Goal: Information Seeking & Learning: Learn about a topic

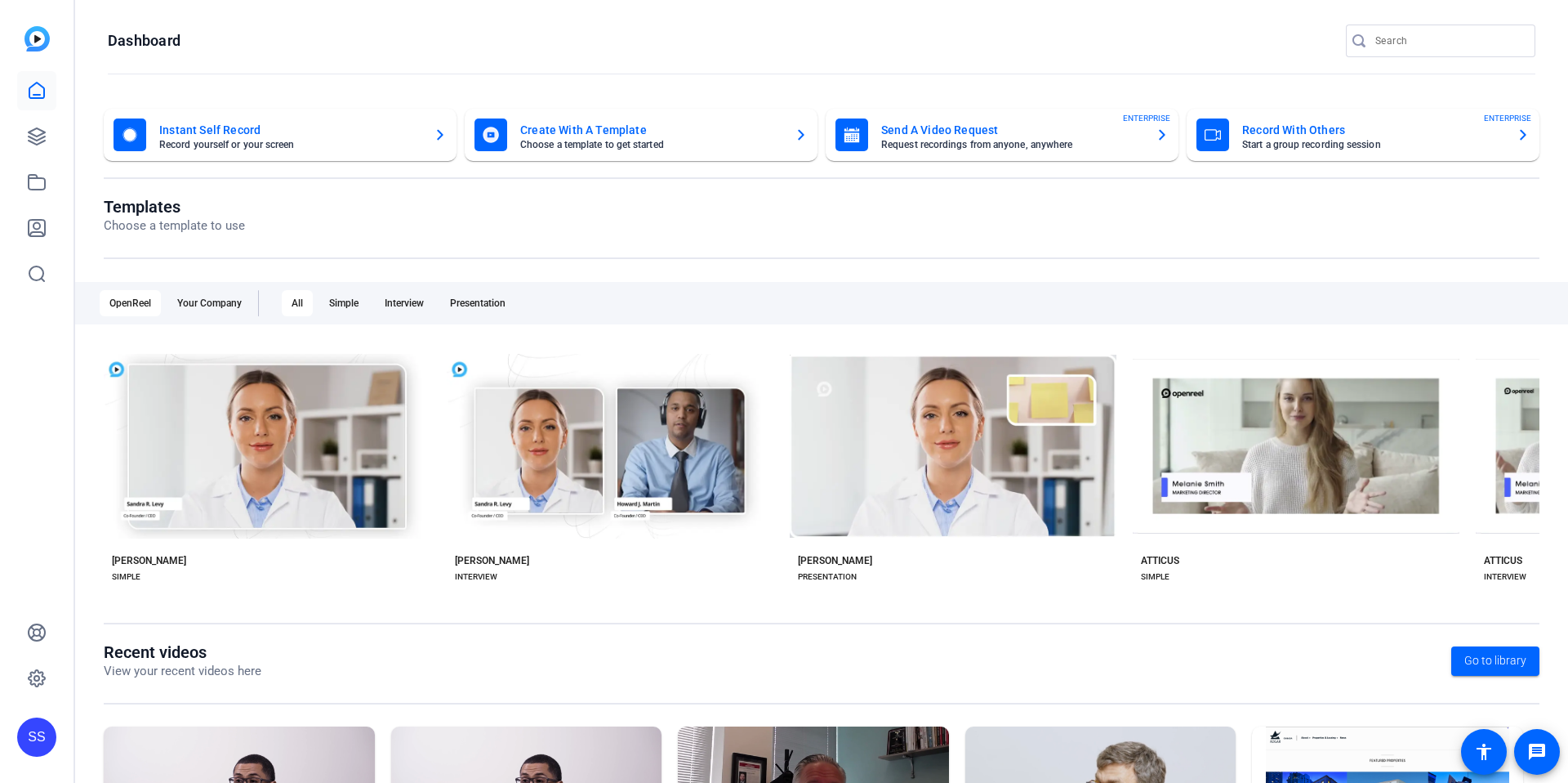
drag, startPoint x: 29, startPoint y: 505, endPoint x: 68, endPoint y: 599, distance: 101.8
click at [30, 504] on div "SS" at bounding box center [37, 391] width 73 height 783
click at [34, 733] on div "SS" at bounding box center [37, 737] width 40 height 40
click at [192, 718] on mat-icon "logout" at bounding box center [186, 723] width 19 height 19
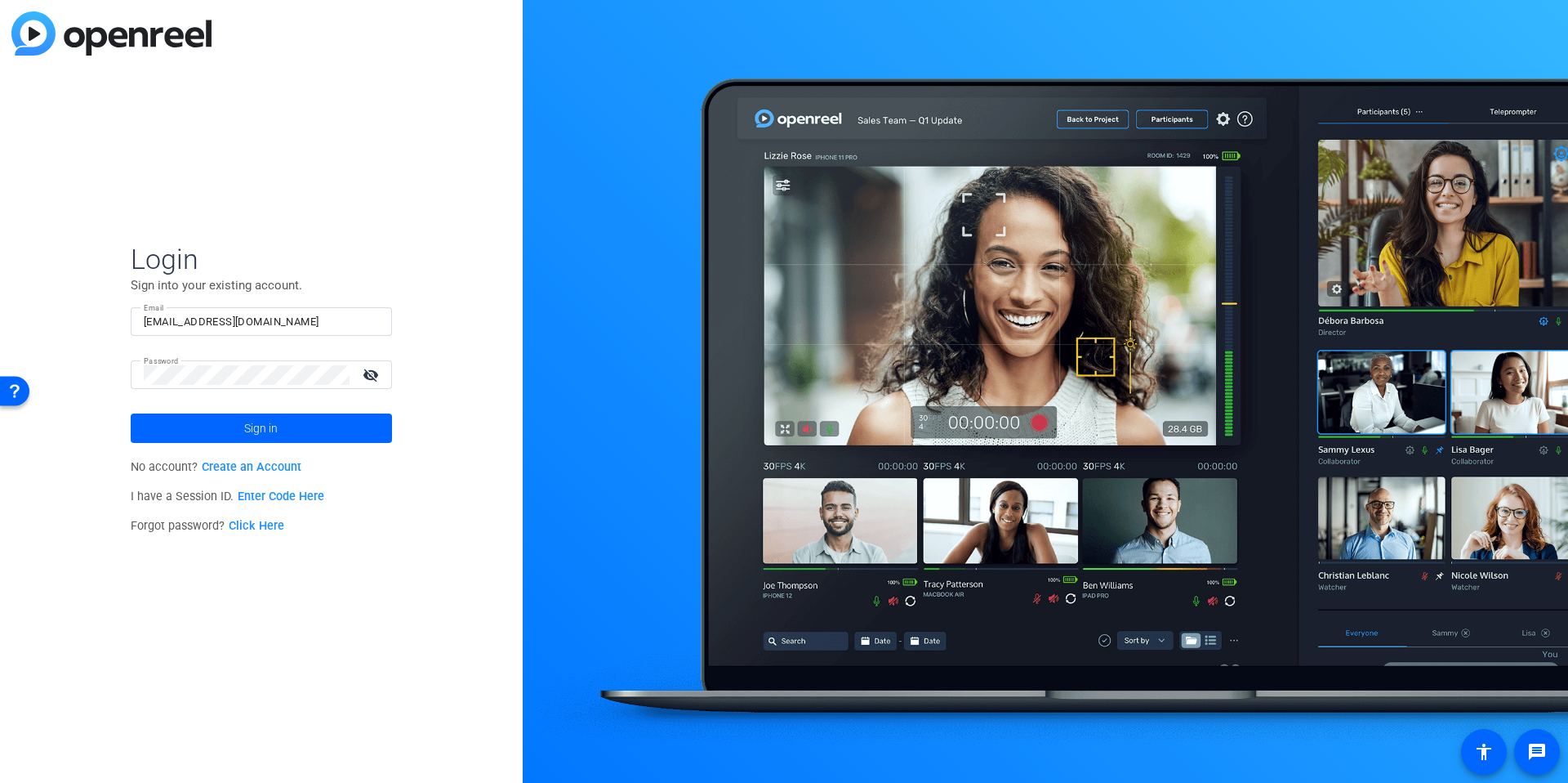
click at [220, 324] on input "[EMAIL_ADDRESS][DOMAIN_NAME]" at bounding box center [261, 322] width 235 height 19
click at [371, 320] on div at bounding box center [369, 322] width 19 height 19
click at [436, 276] on div "Login Sign into your existing account. Email studiosupport Password visibility_…" at bounding box center [261, 391] width 523 height 783
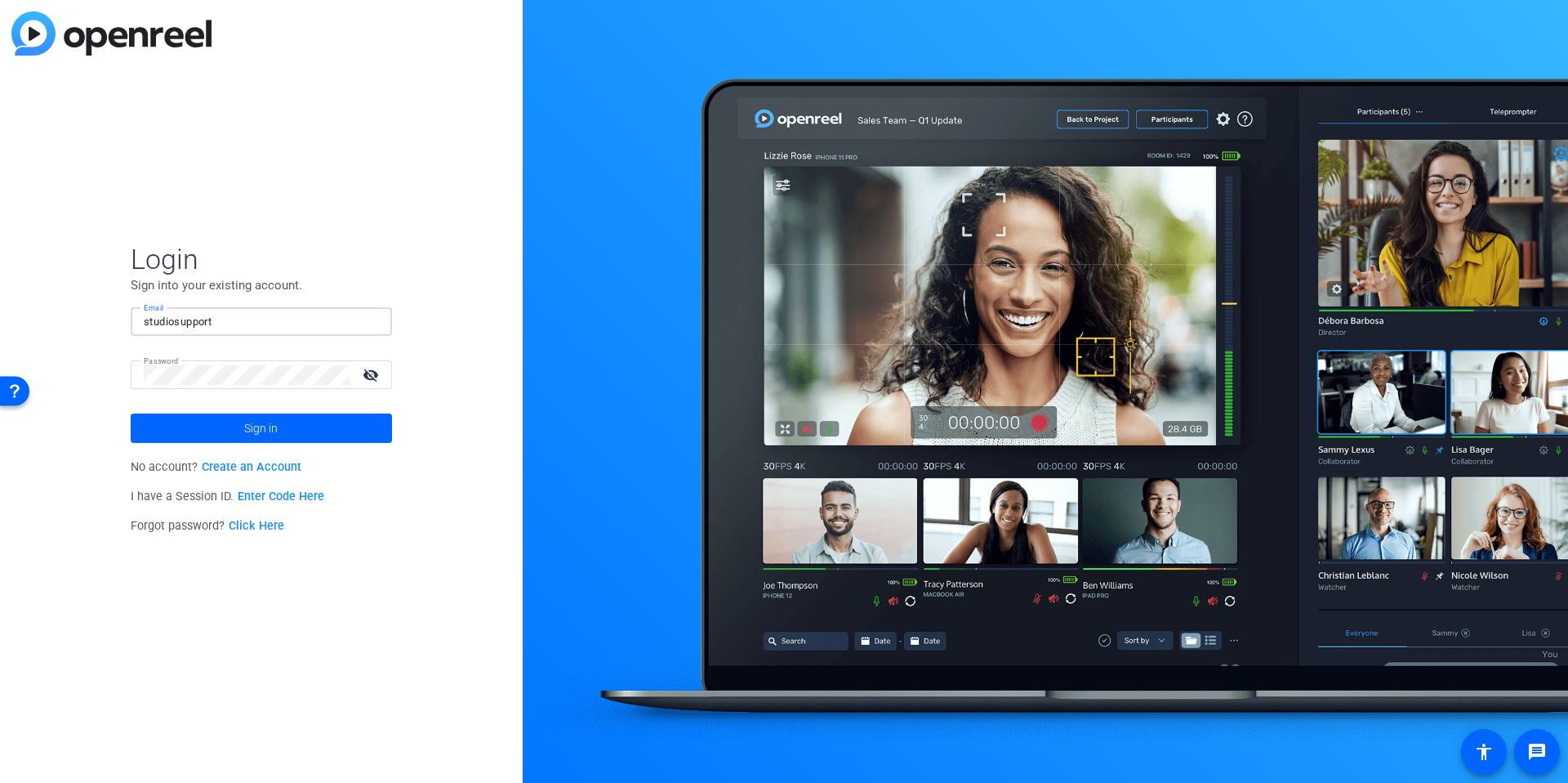
click at [236, 321] on input "studiosupport" at bounding box center [261, 322] width 235 height 19
click at [370, 322] on img at bounding box center [365, 322] width 12 height 19
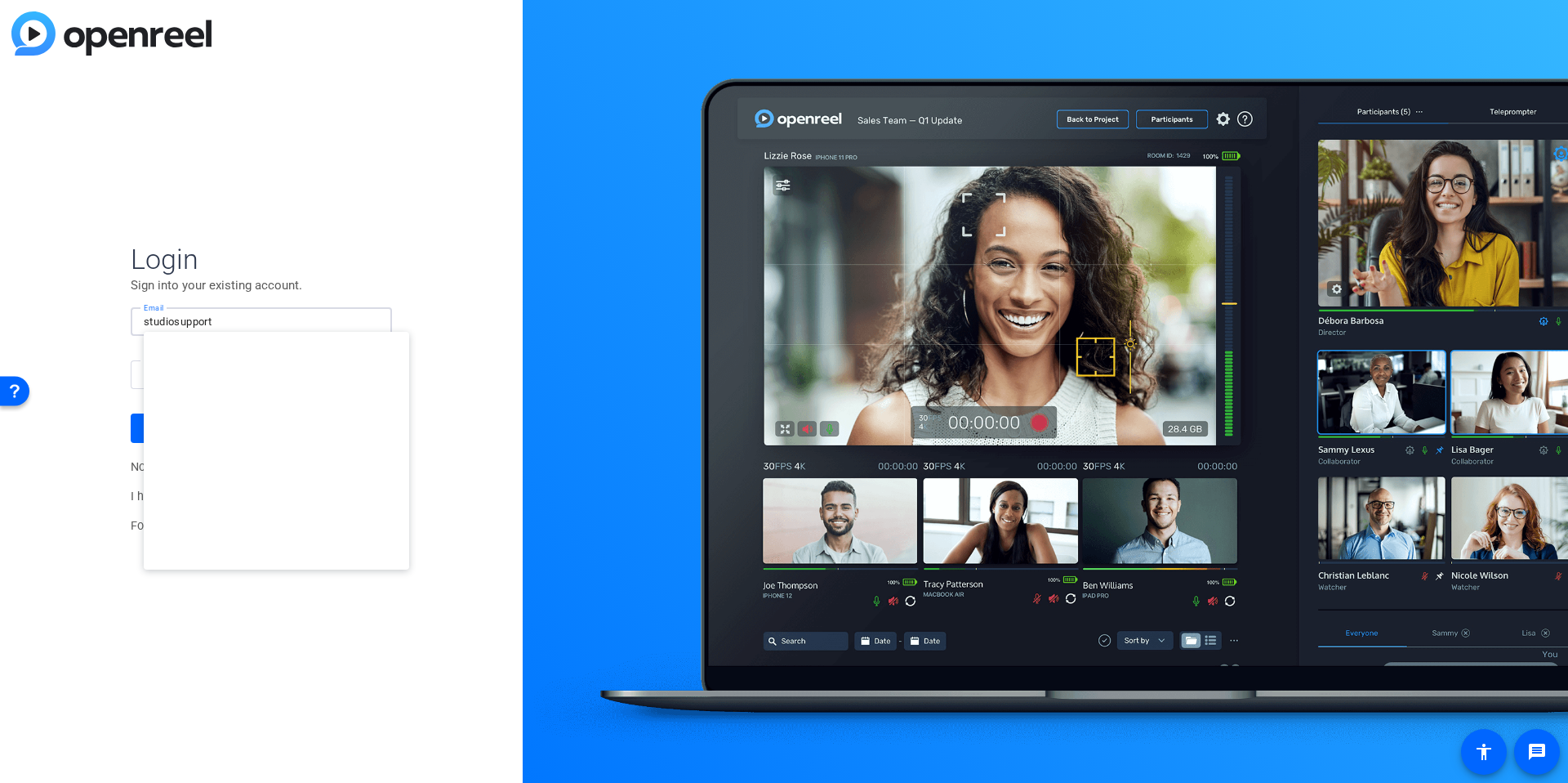
type input "[EMAIL_ADDRESS][DOMAIN_NAME]"
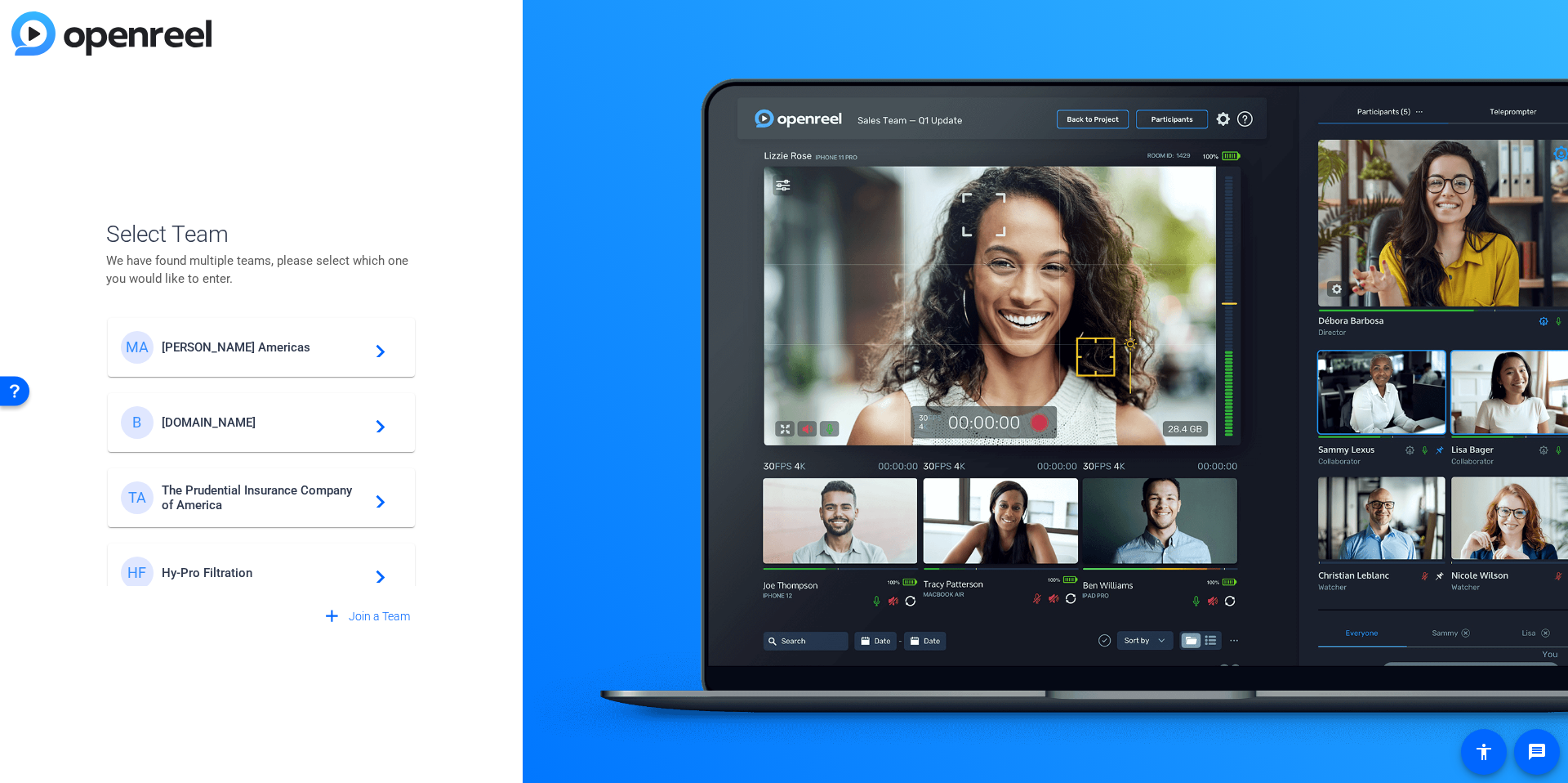
click at [217, 353] on span "[PERSON_NAME] Americas" at bounding box center [264, 347] width 205 height 14
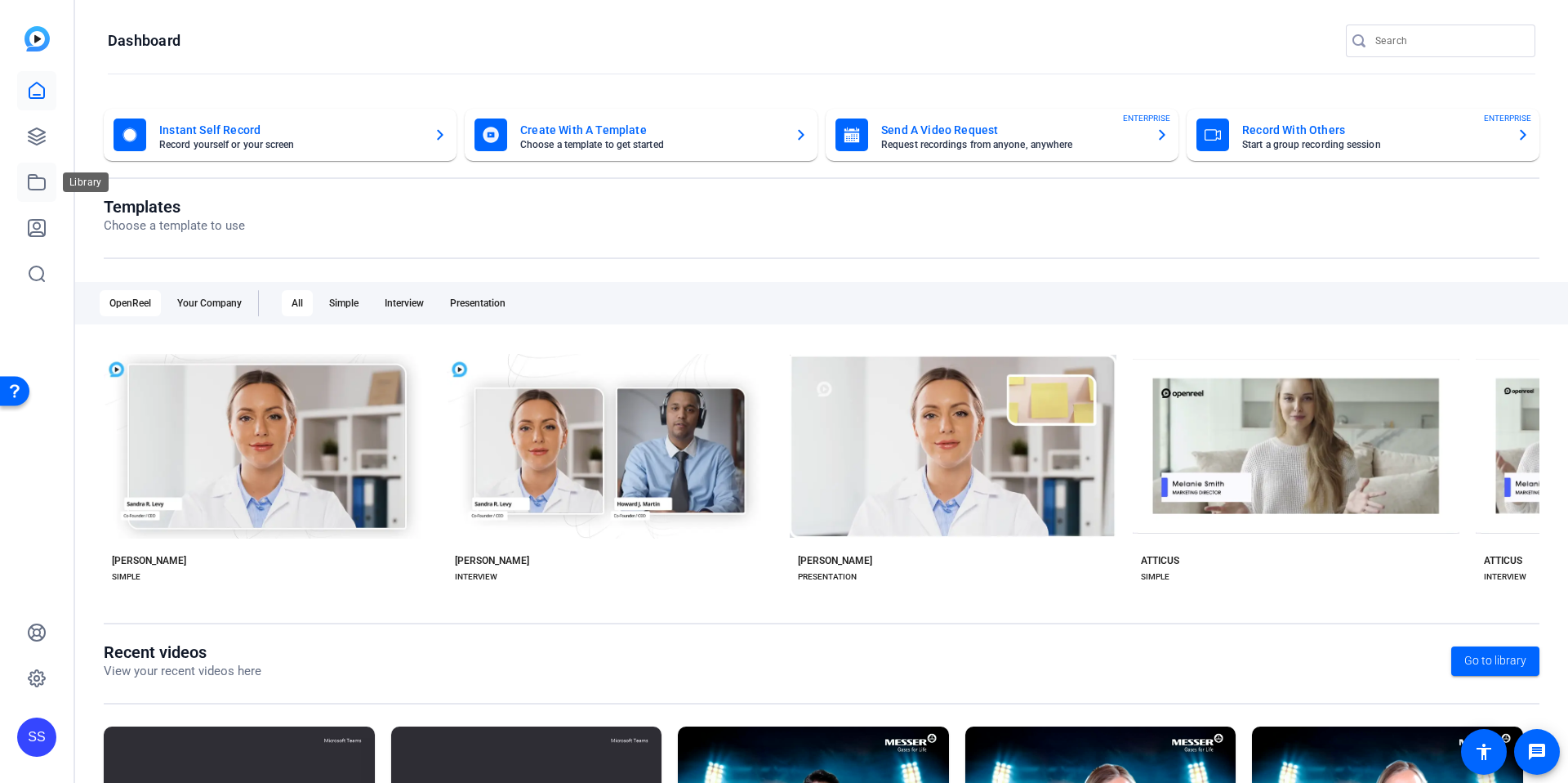
click at [38, 179] on icon at bounding box center [37, 182] width 16 height 14
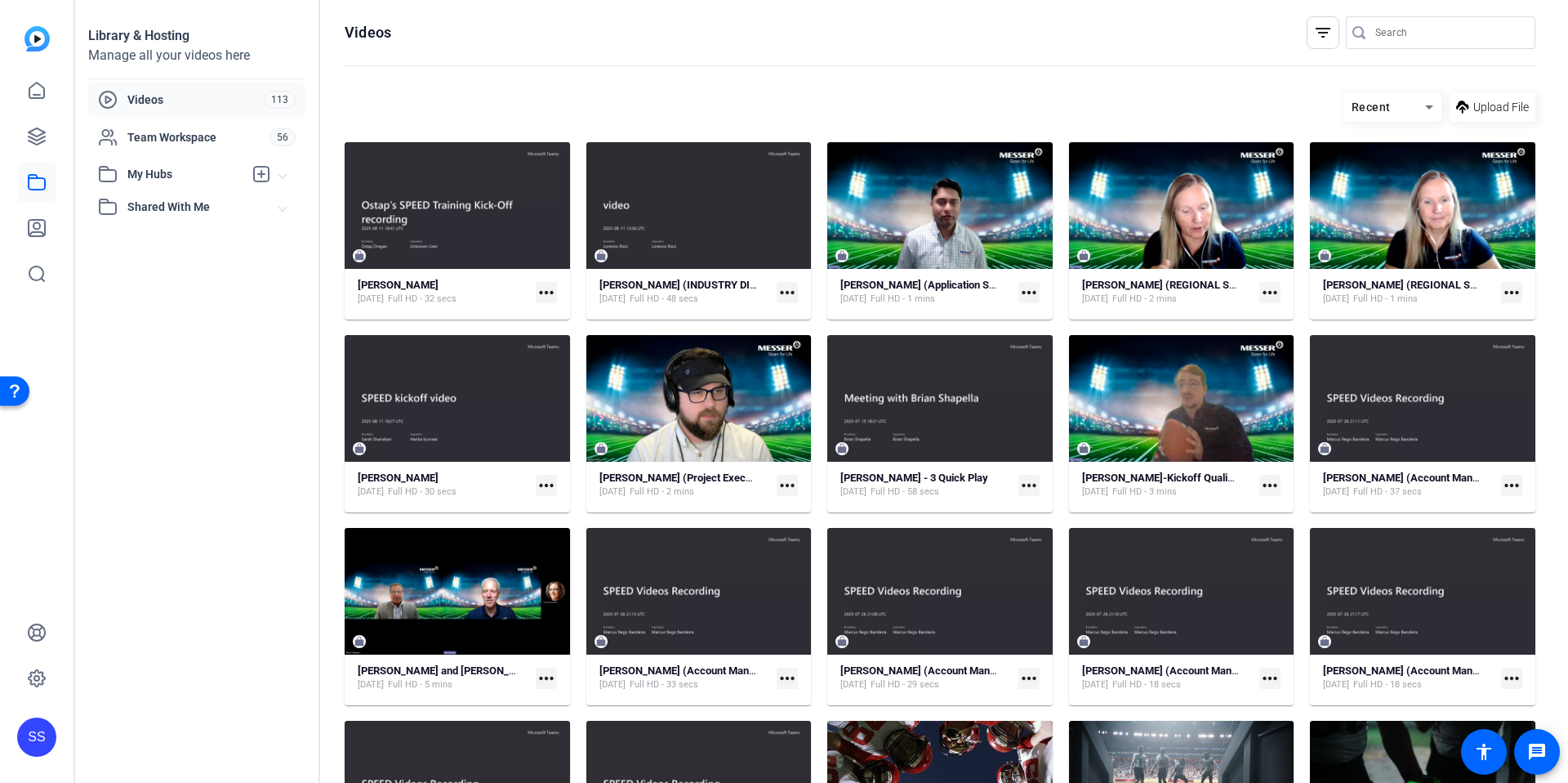
click at [284, 169] on span at bounding box center [282, 175] width 7 height 17
click at [287, 200] on mat-expansion-panel-header "Shared With Me" at bounding box center [196, 207] width 217 height 33
click at [169, 241] on span "SPEED Football Kick Off Video" at bounding box center [186, 243] width 157 height 16
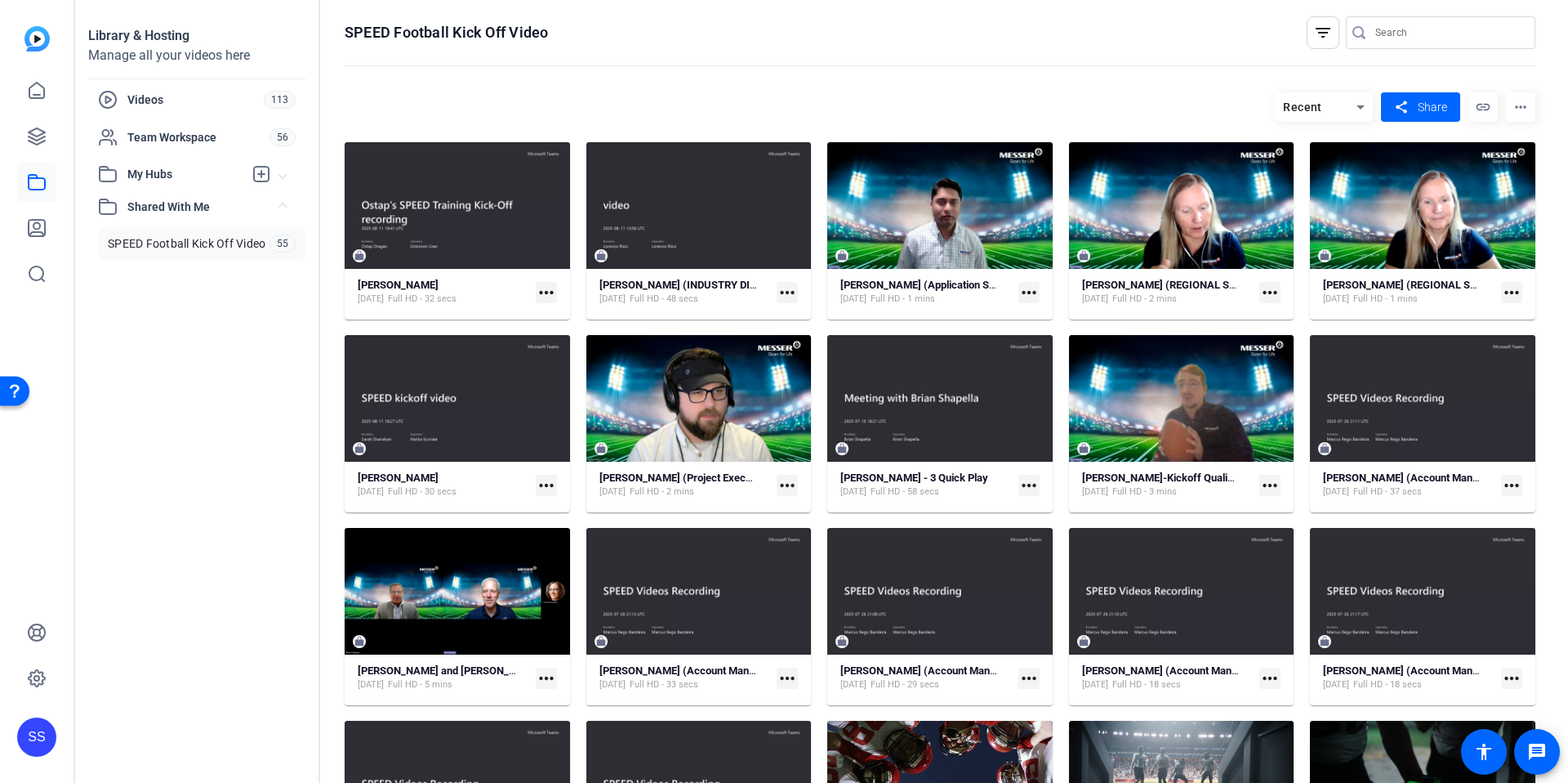
click at [202, 408] on div "Library & Hosting Manage all your videos here Videos 113 Team Workspace 56 My H…" at bounding box center [198, 391] width 245 height 783
click at [1023, 88] on hosting-toolbar "Recent share Share link more_horiz" at bounding box center [940, 113] width 1191 height 58
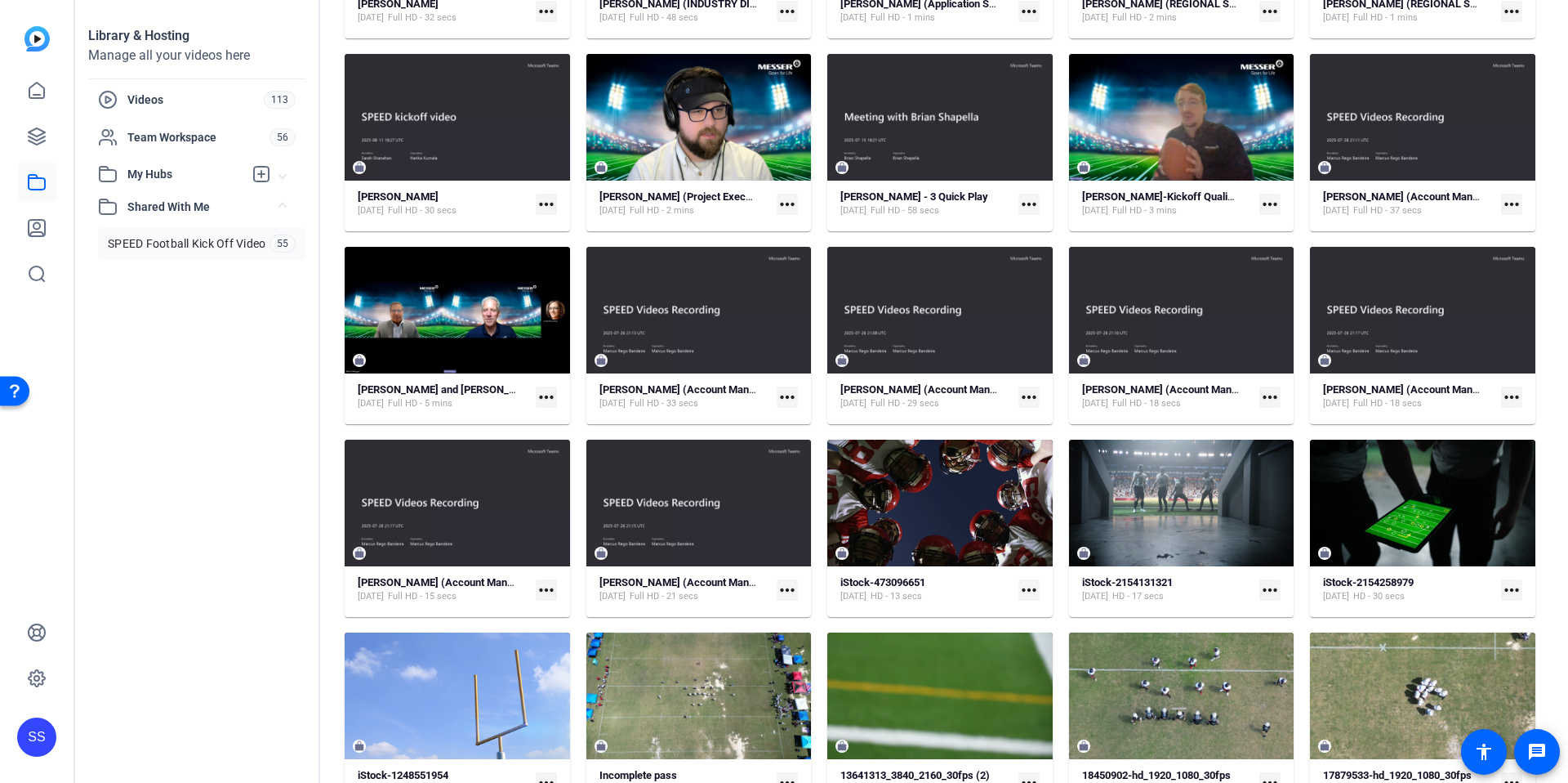
scroll to position [284, 0]
